Goal: Task Accomplishment & Management: Use online tool/utility

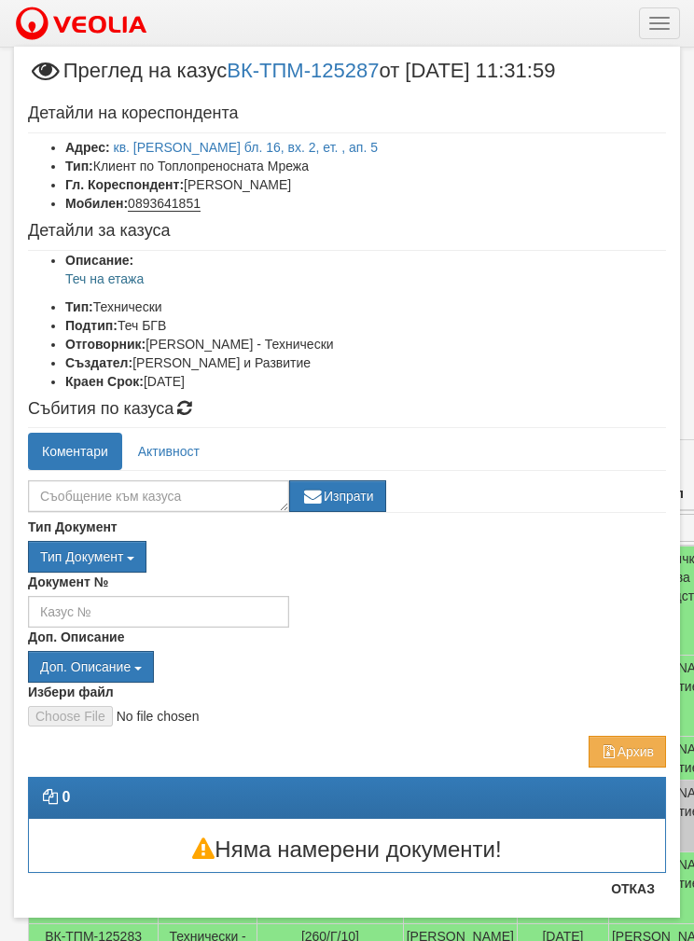
scroll to position [155, 0]
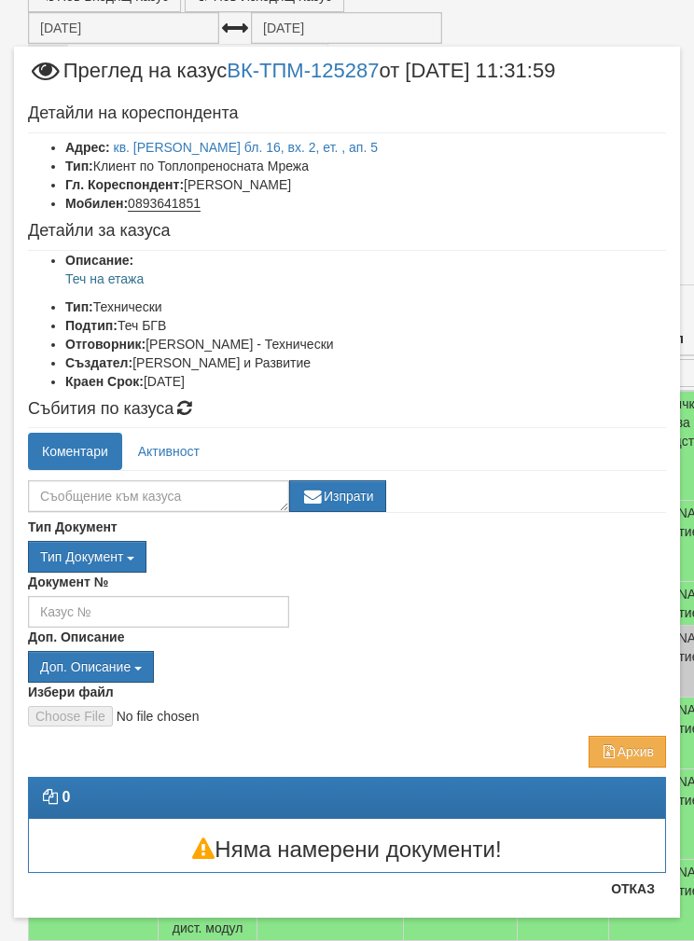
click at [224, 148] on link "кв. [PERSON_NAME] бл. 16, вх. 2, ет. , ап. 5" at bounding box center [246, 147] width 265 height 15
click at [633, 897] on button "Отказ" at bounding box center [632, 889] width 66 height 30
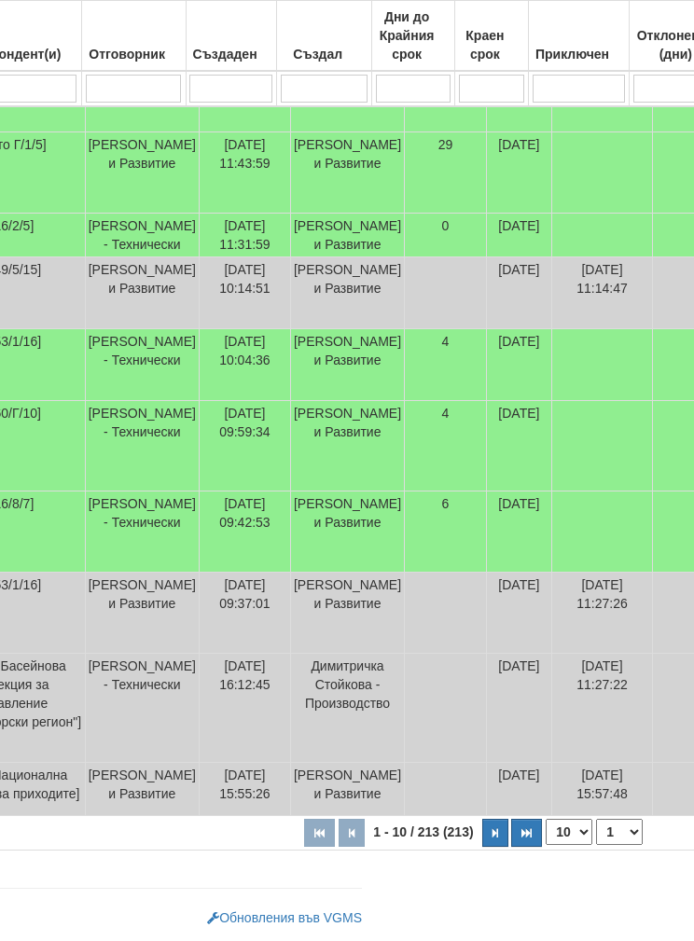
scroll to position [623, 316]
click at [547, 836] on select "10 20 30 40" at bounding box center [570, 832] width 47 height 26
select select "40"
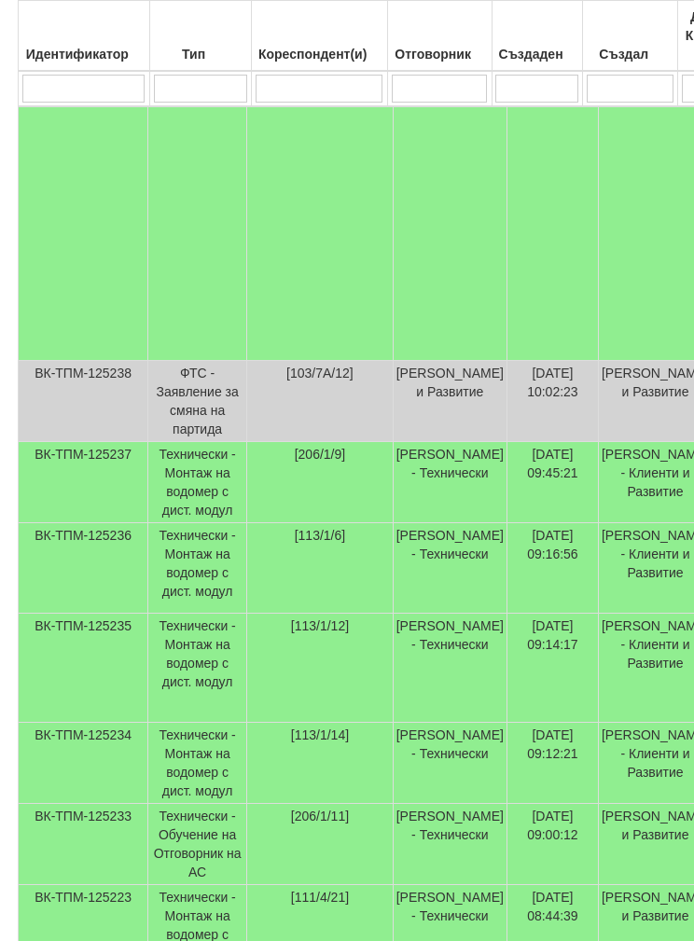
scroll to position [2821, 11]
click at [233, 523] on td "Технически - Монтаж на водомер с дист. модул" at bounding box center [196, 482] width 99 height 81
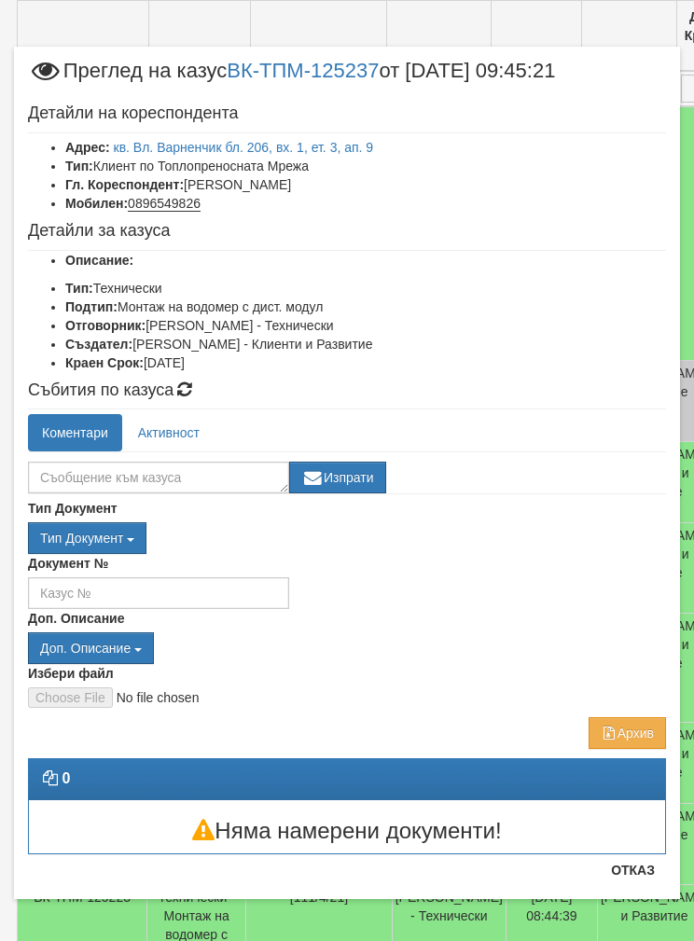
click at [241, 145] on link "кв. Вл. Варненчик бл. 206, вх. 1, ет. 3, ап. 9" at bounding box center [244, 147] width 260 height 15
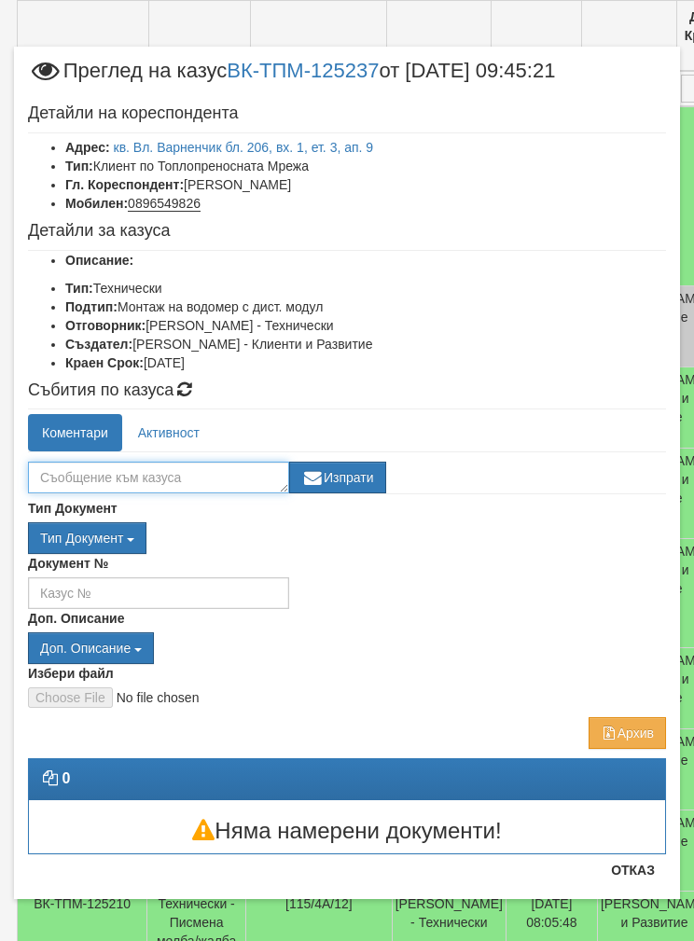
click at [127, 478] on textarea at bounding box center [158, 477] width 261 height 32
type textarea "[PERSON_NAME] отработен"
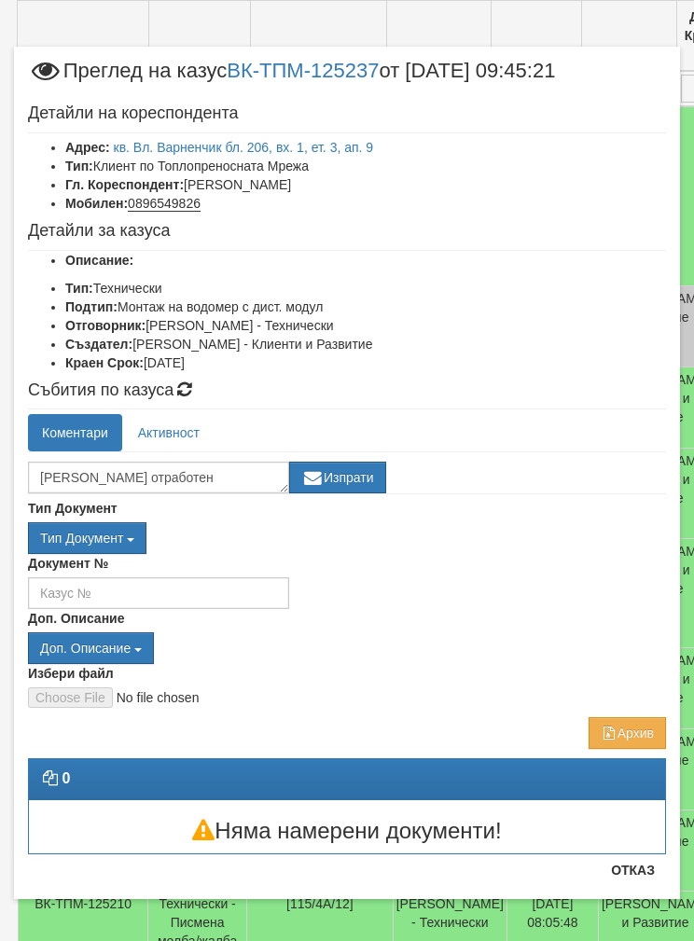
click at [345, 486] on button "Изпрати" at bounding box center [337, 477] width 97 height 32
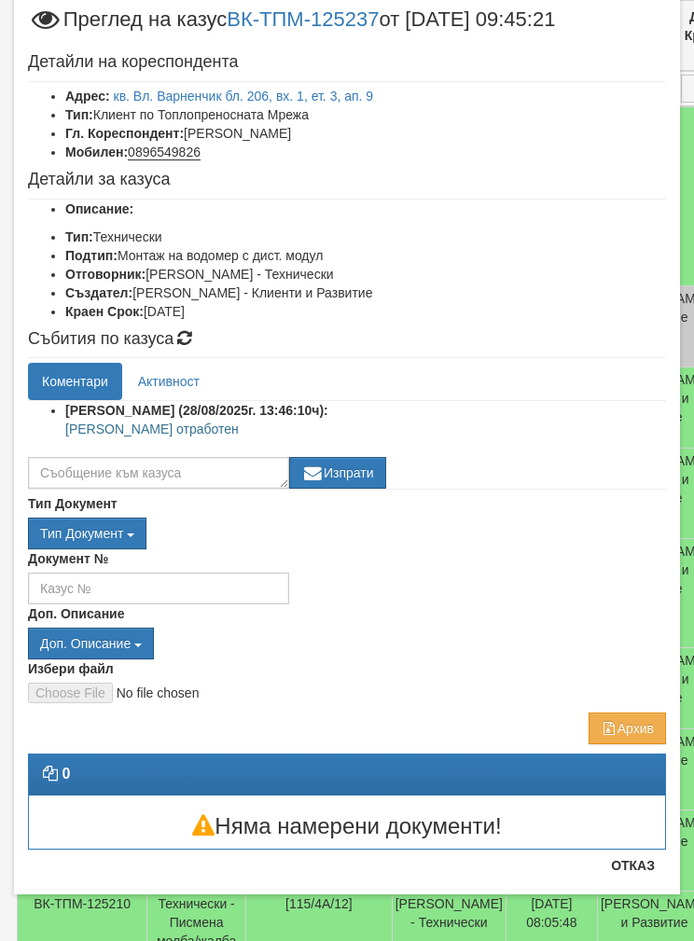
scroll to position [51, 0]
click at [638, 862] on button "Отказ" at bounding box center [632, 865] width 66 height 30
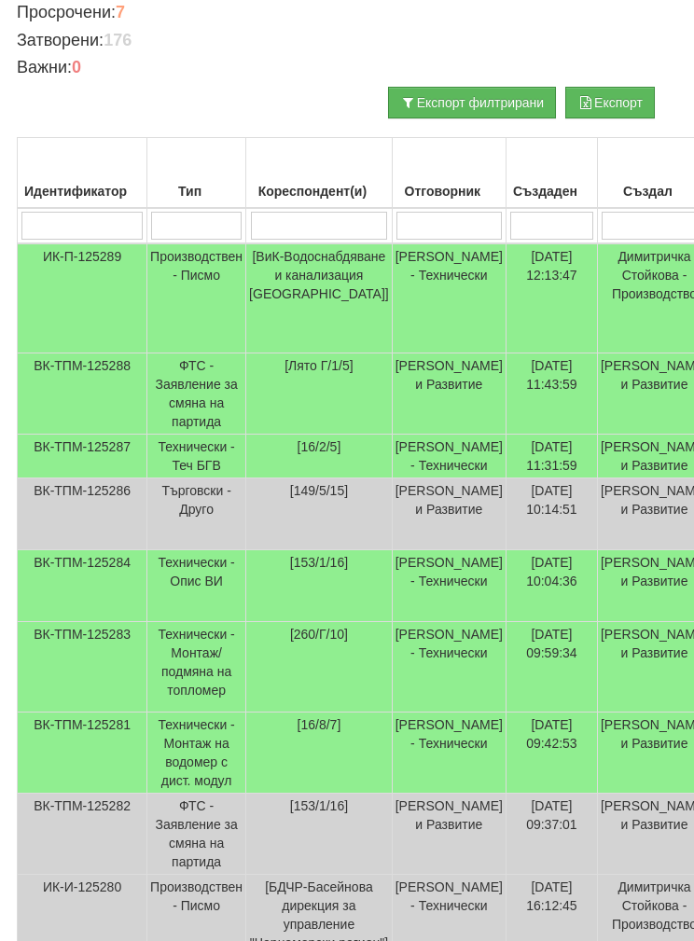
scroll to position [302, 11]
click at [246, 461] on td "Технически - Теч БГВ" at bounding box center [196, 456] width 99 height 44
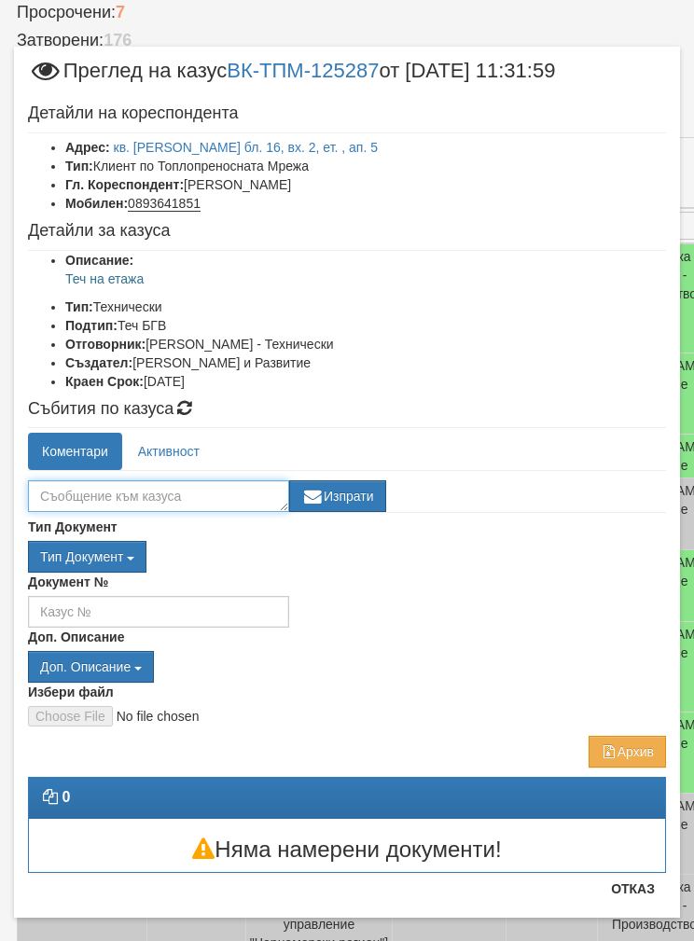
click at [91, 492] on textarea at bounding box center [158, 496] width 261 height 32
type textarea "Теч от салника на подаващия кран на ВОИ клиента ще го подмени"
click at [348, 499] on button "Изпрати" at bounding box center [337, 496] width 97 height 32
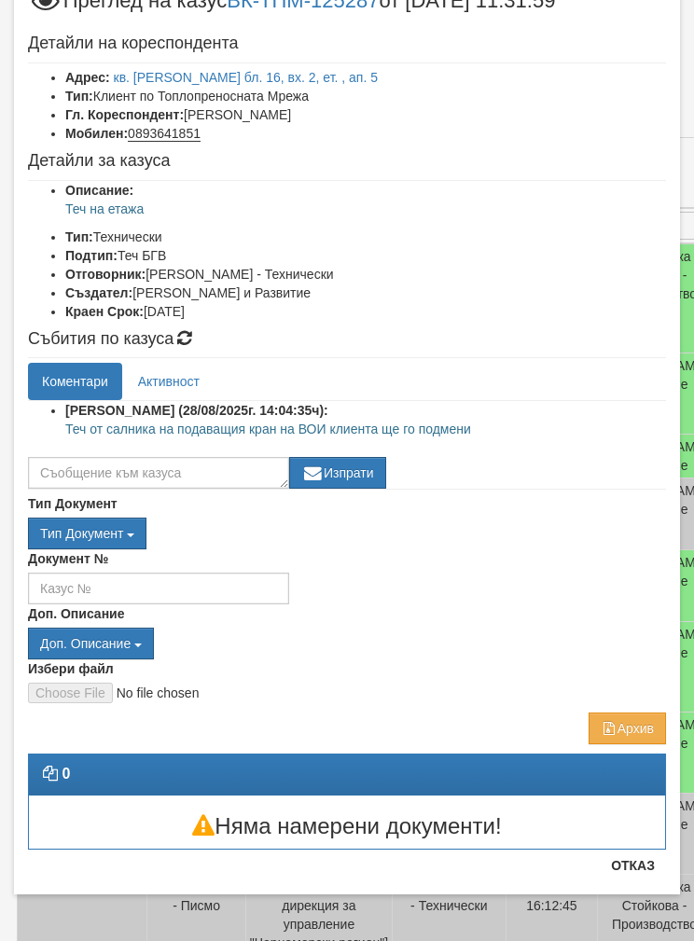
scroll to position [70, 0]
click at [642, 877] on button "Отказ" at bounding box center [632, 865] width 66 height 30
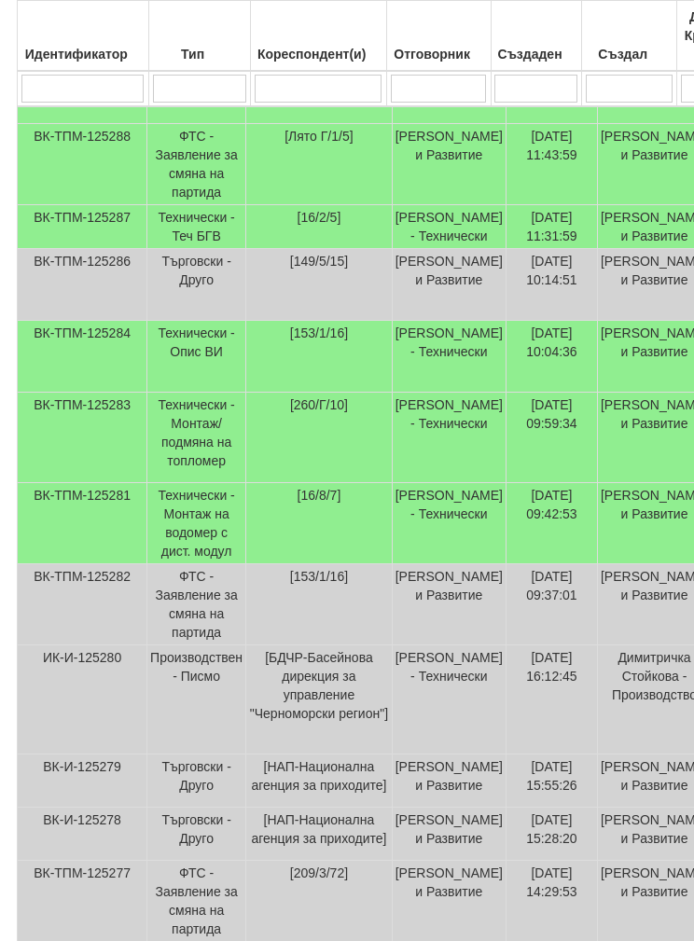
scroll to position [510, 11]
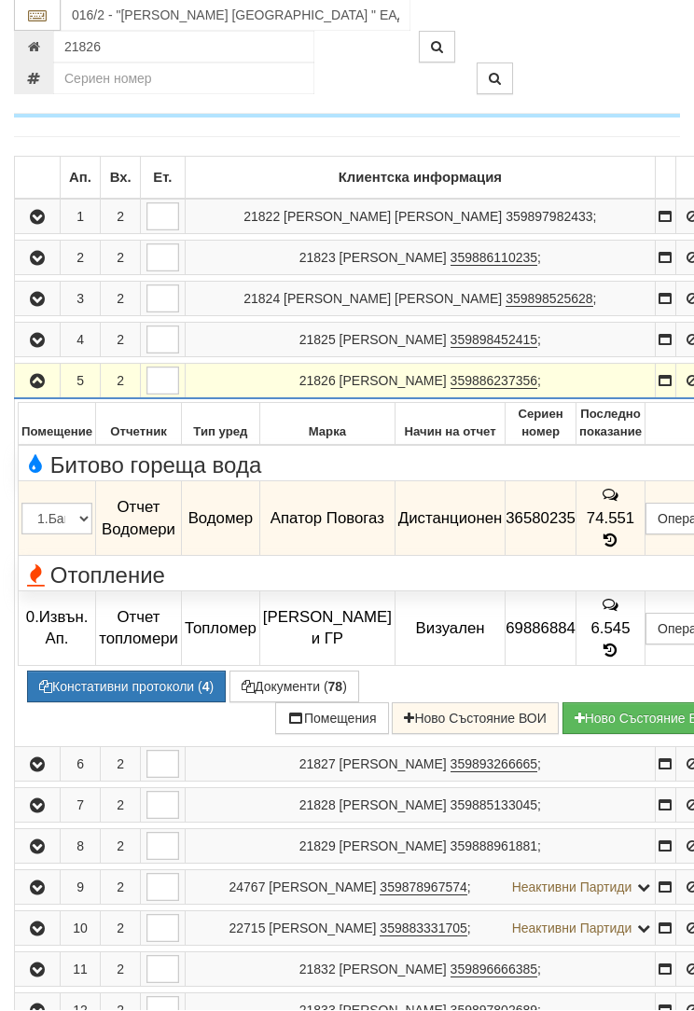
scroll to position [348, 0]
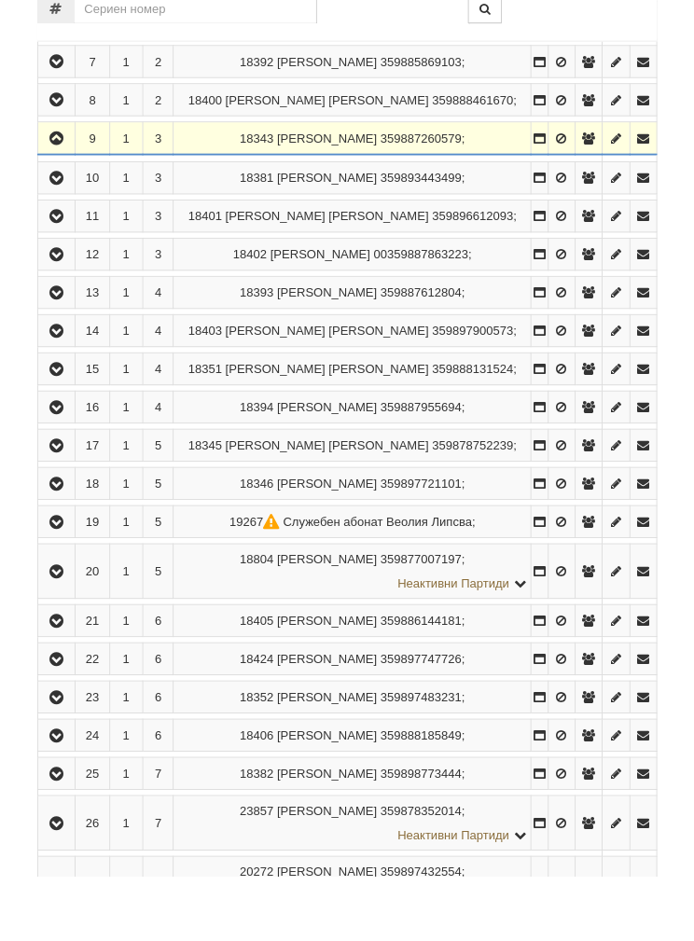
scroll to position [761, 0]
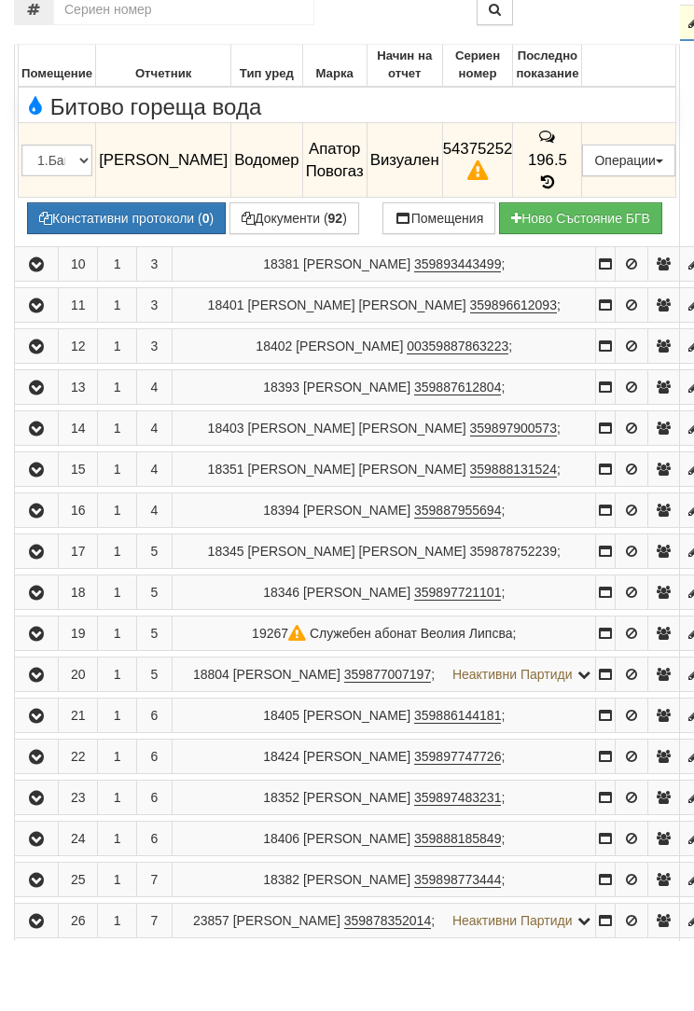
click at [0, 0] on button "Подмяна" at bounding box center [0, 0] width 0 height 0
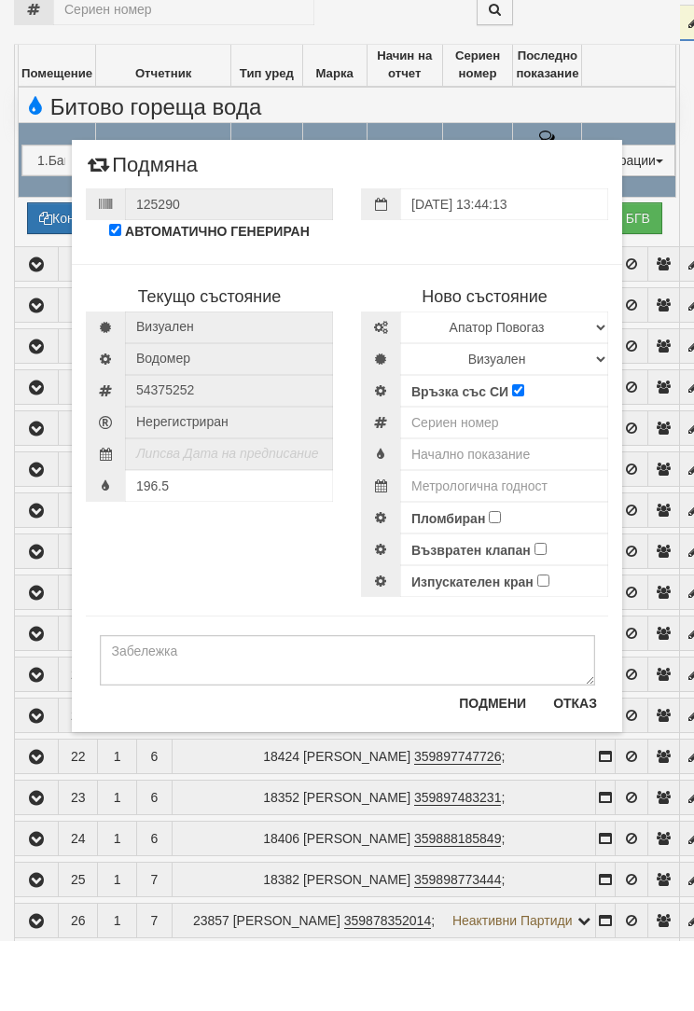
click at [249, 556] on div "Текущо състояние Визуален Водомер 54375252" at bounding box center [347, 490] width 550 height 351
click at [187, 540] on input "196.5" at bounding box center [229, 556] width 208 height 32
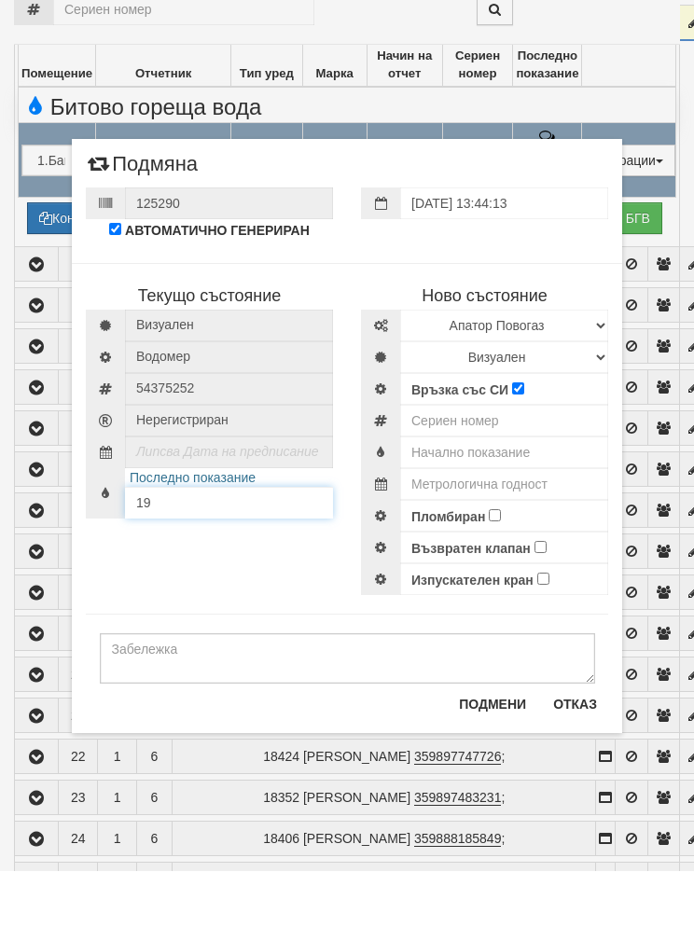
type input "1"
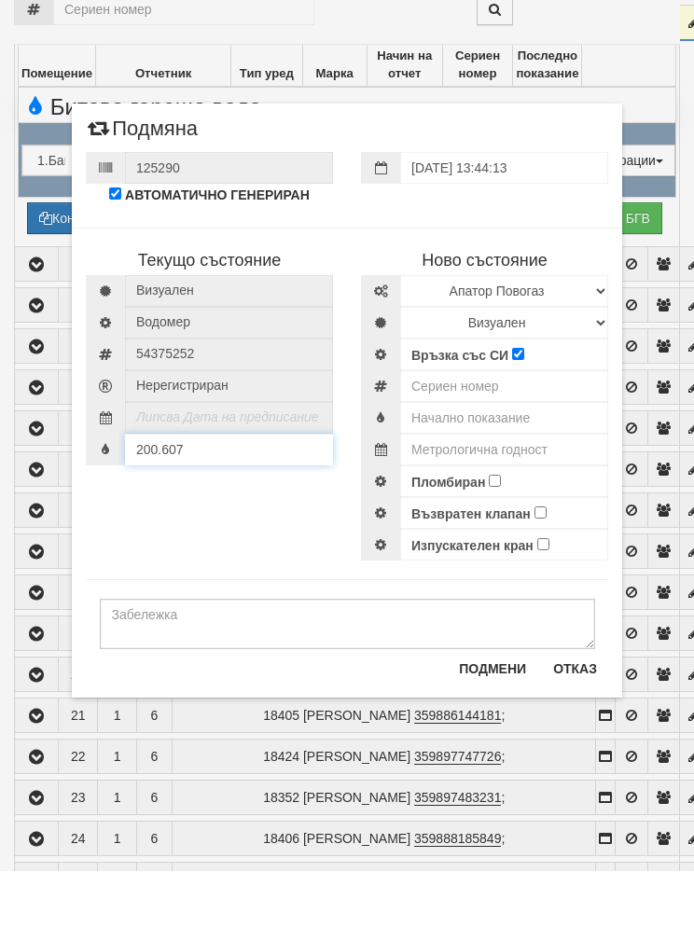
type input "200.607"
click at [440, 345] on select "Избери Марка и модел Апатор Повогаз Друг Кундис Радио Сименс Визуален Сименс Ра…" at bounding box center [504, 361] width 208 height 32
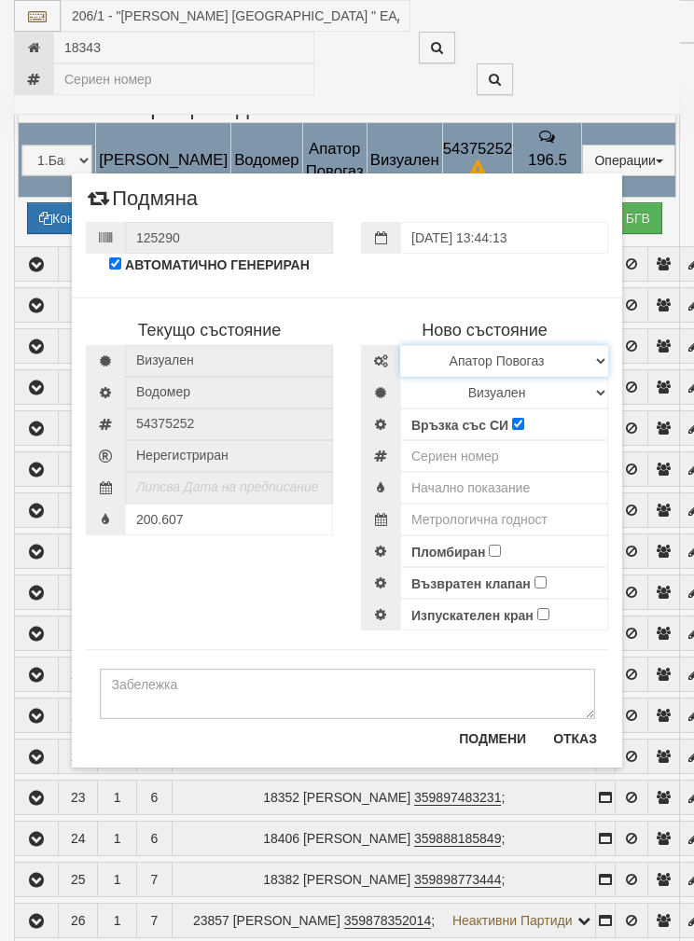
select select "ed08aeea-bb71-eb11-810c-b7de96689bdf"
click at [443, 385] on select "Визуален Дистанционен Изолирана линия БГВ Няма Oтклонение БГВ Няма Щранг БГВ" at bounding box center [504, 393] width 208 height 32
select select "2"
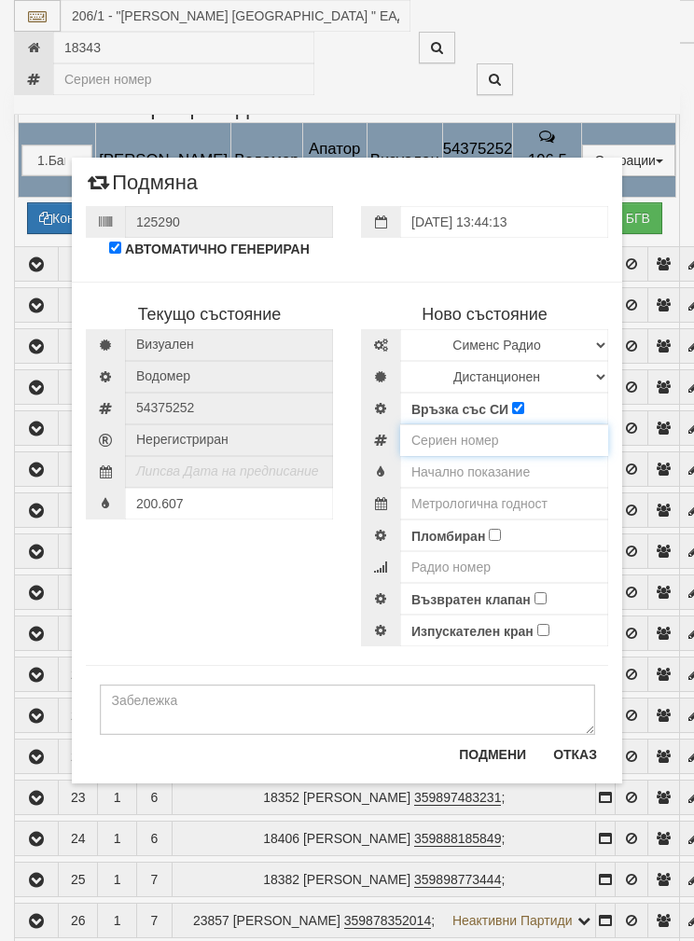
click at [446, 437] on input "number" at bounding box center [504, 440] width 208 height 32
type input "52869987"
click at [438, 471] on input "text" at bounding box center [504, 472] width 208 height 32
type input "0.0"
click at [436, 499] on input "text" at bounding box center [504, 504] width 208 height 32
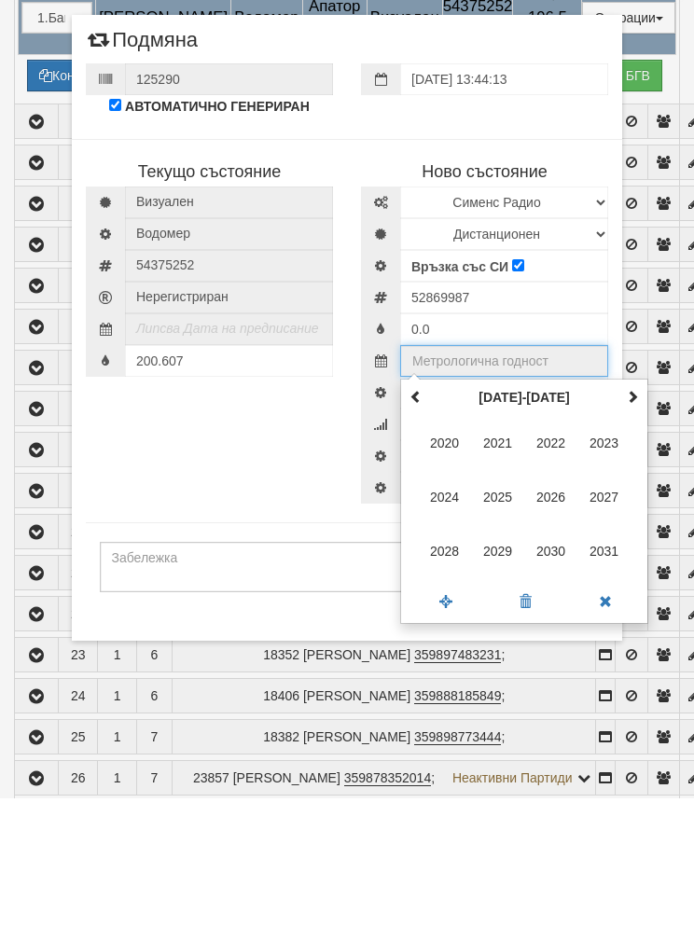
click at [631, 526] on th at bounding box center [632, 540] width 22 height 28
click at [494, 614] on span "2035" at bounding box center [498, 639] width 50 height 50
type input "2035"
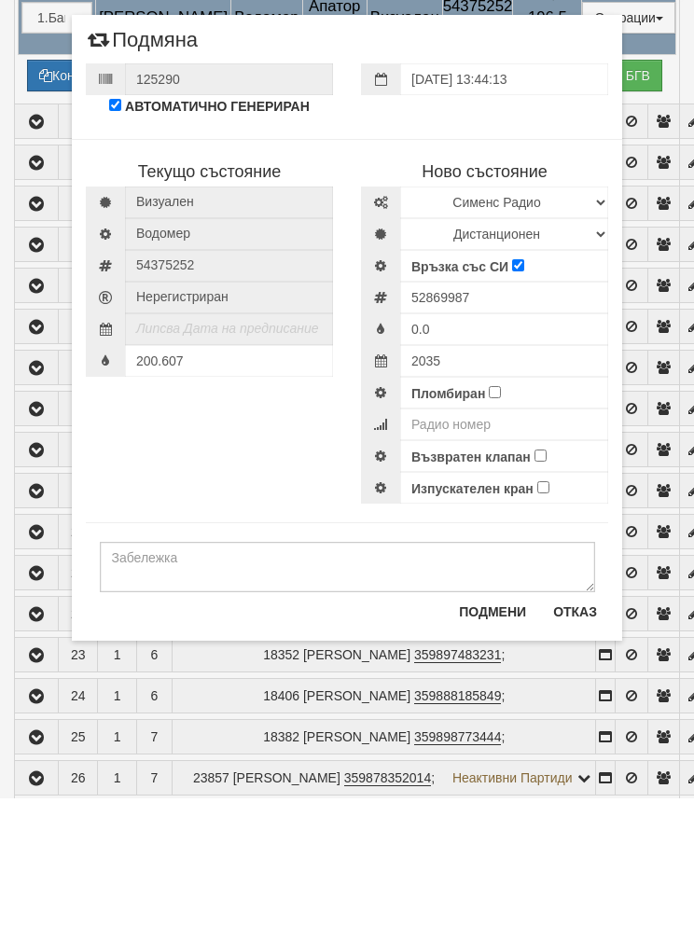
scroll to position [973, 0]
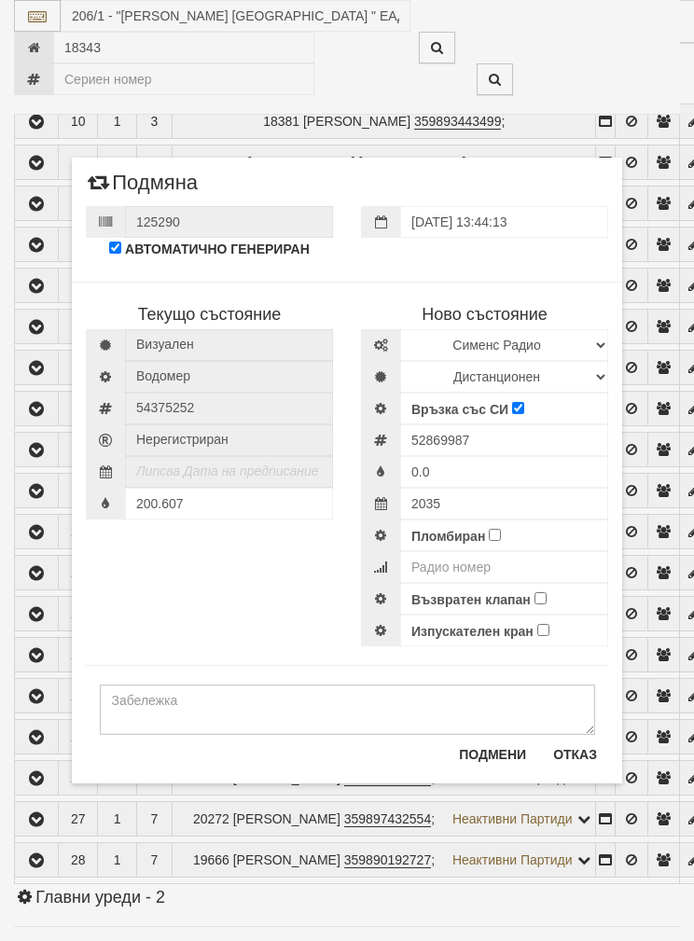
click at [493, 535] on input "Пломбиран" at bounding box center [495, 535] width 12 height 12
checkbox input "true"
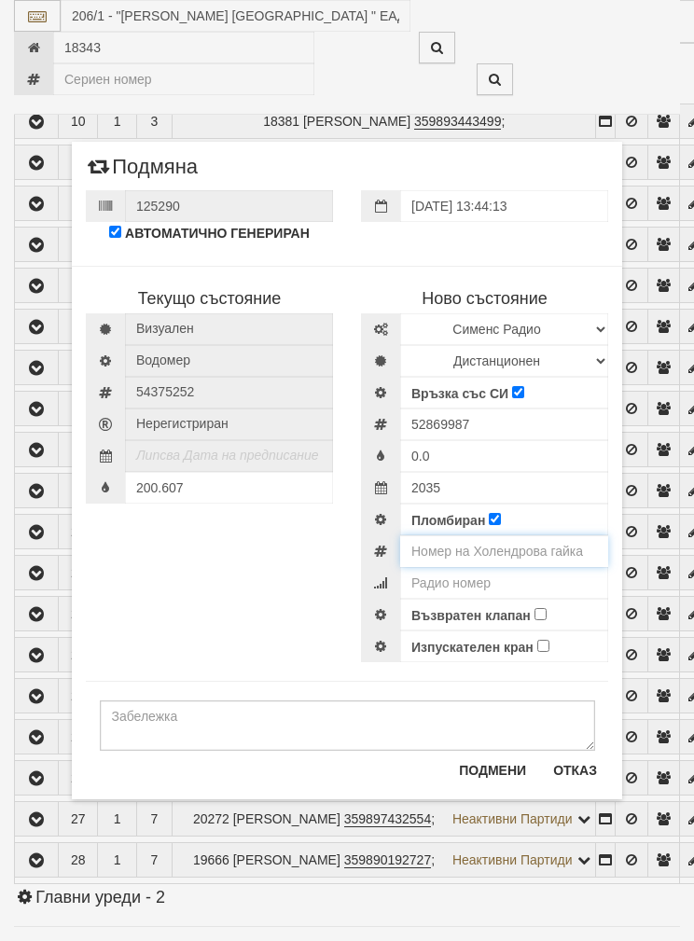
click at [440, 547] on input "number" at bounding box center [504, 551] width 208 height 32
type input "0001231"
click at [439, 580] on input "number" at bounding box center [504, 583] width 208 height 32
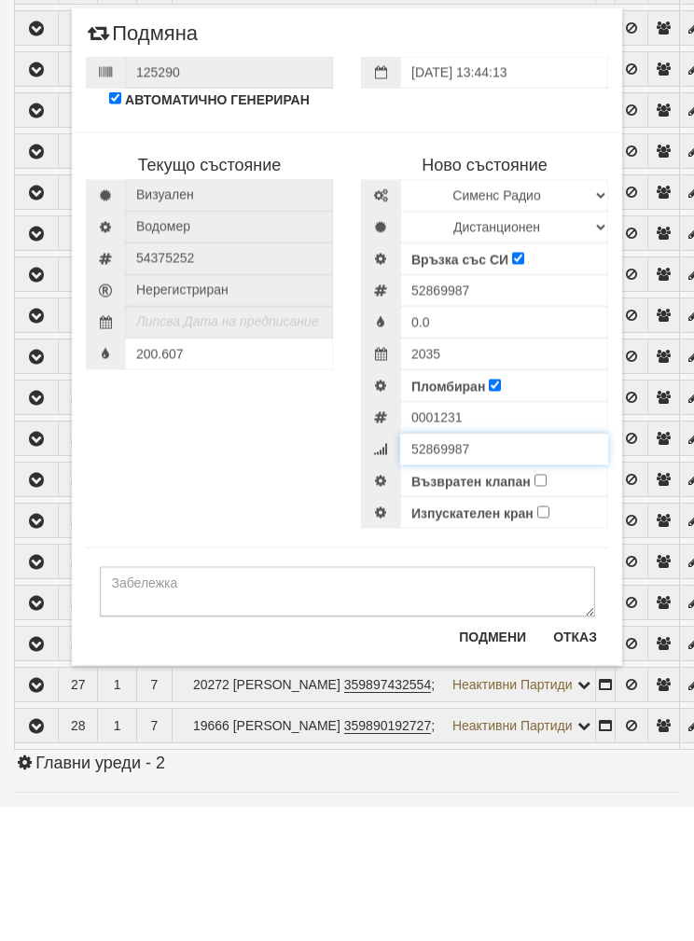
type input "52869987"
click at [543, 608] on input "Възвратен клапан" at bounding box center [540, 614] width 12 height 12
checkbox input "true"
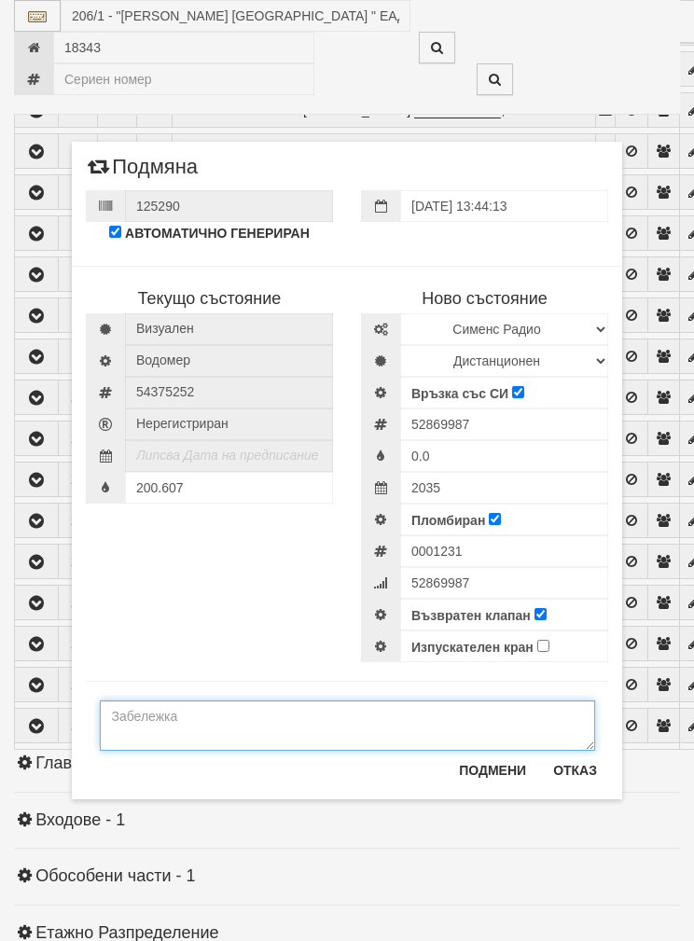
click at [212, 732] on textarea at bounding box center [347, 725] width 495 height 50
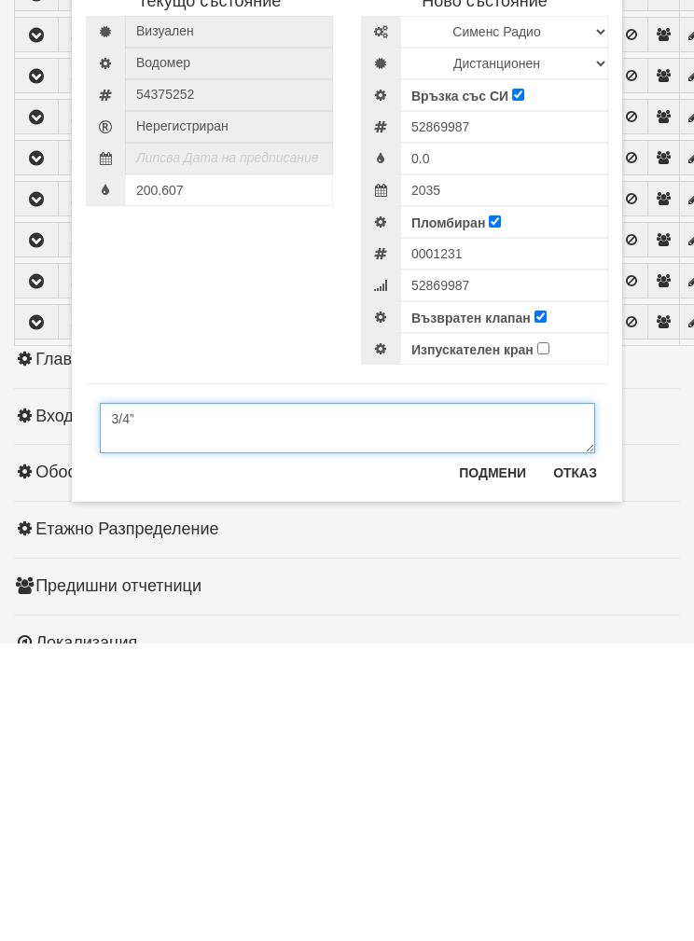
type textarea "3/4”"
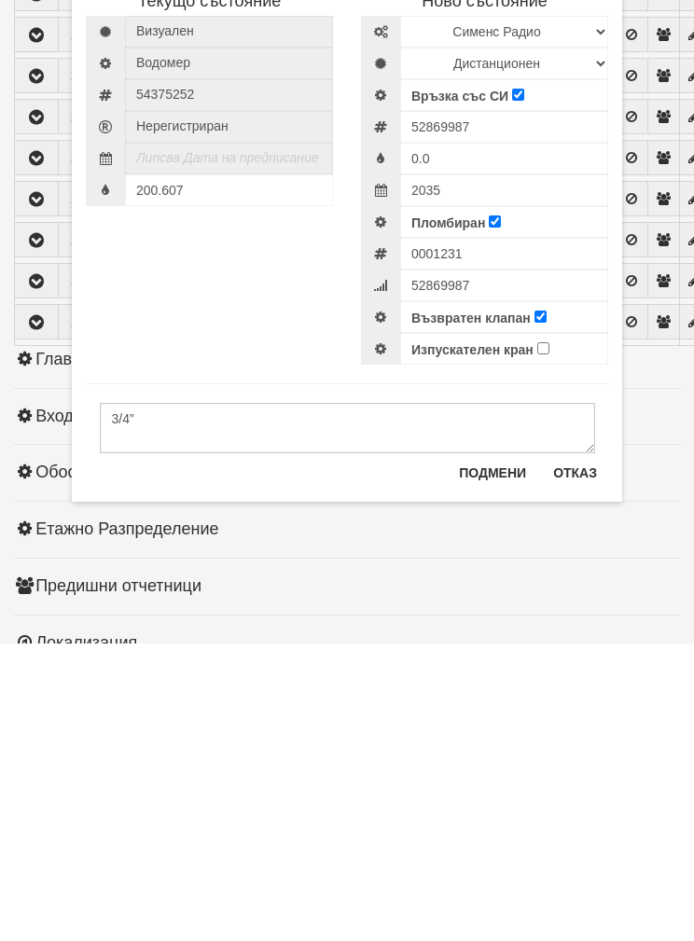
click at [500, 755] on button "Подмени" at bounding box center [493, 770] width 90 height 30
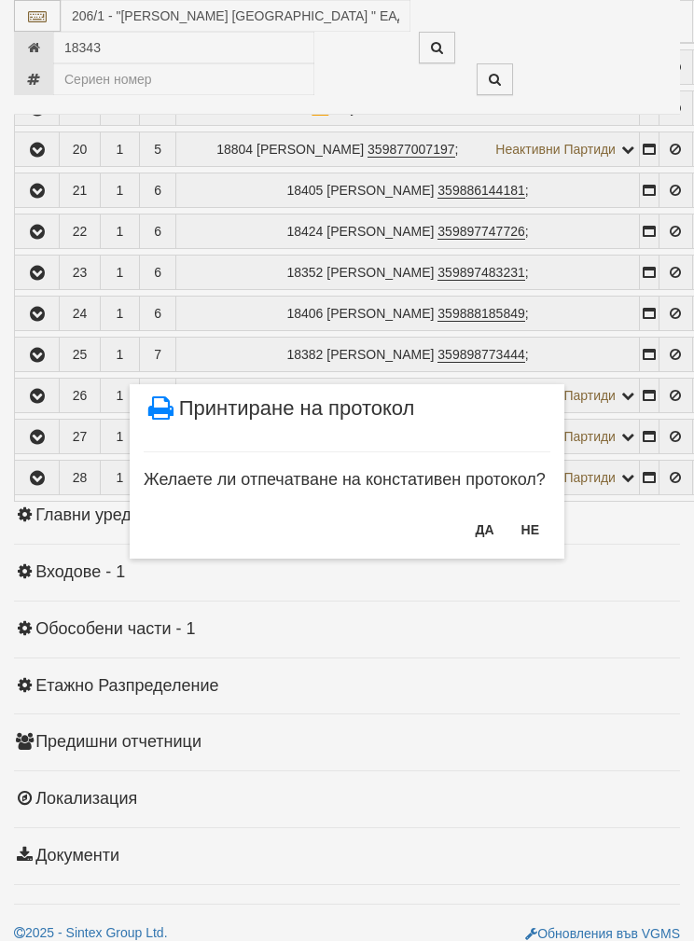
click at [532, 541] on button "НЕ" at bounding box center [530, 530] width 40 height 30
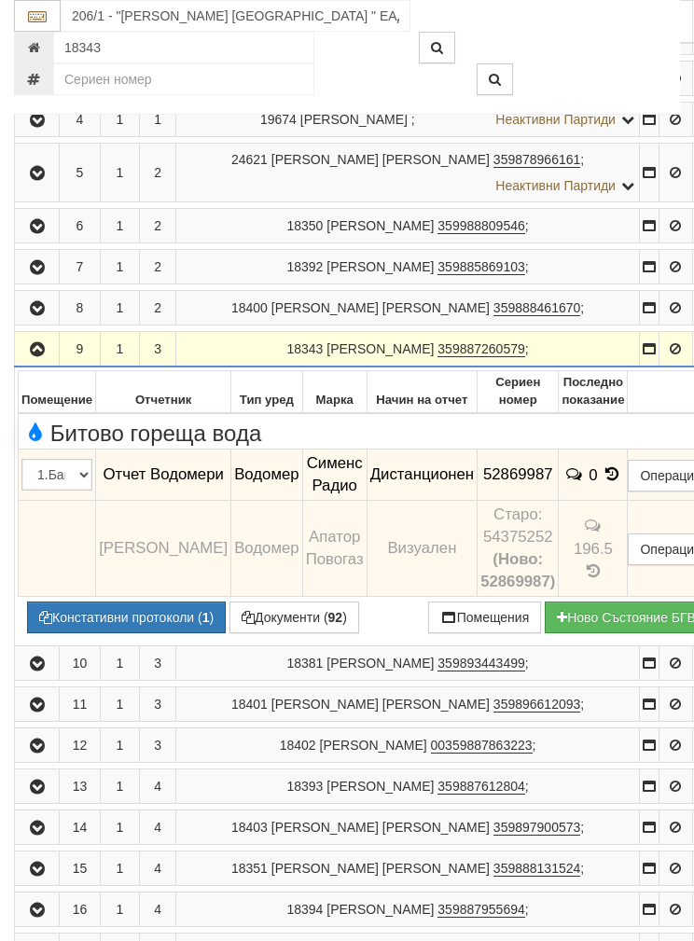
scroll to position [507, 0]
